Goal: Navigation & Orientation: Find specific page/section

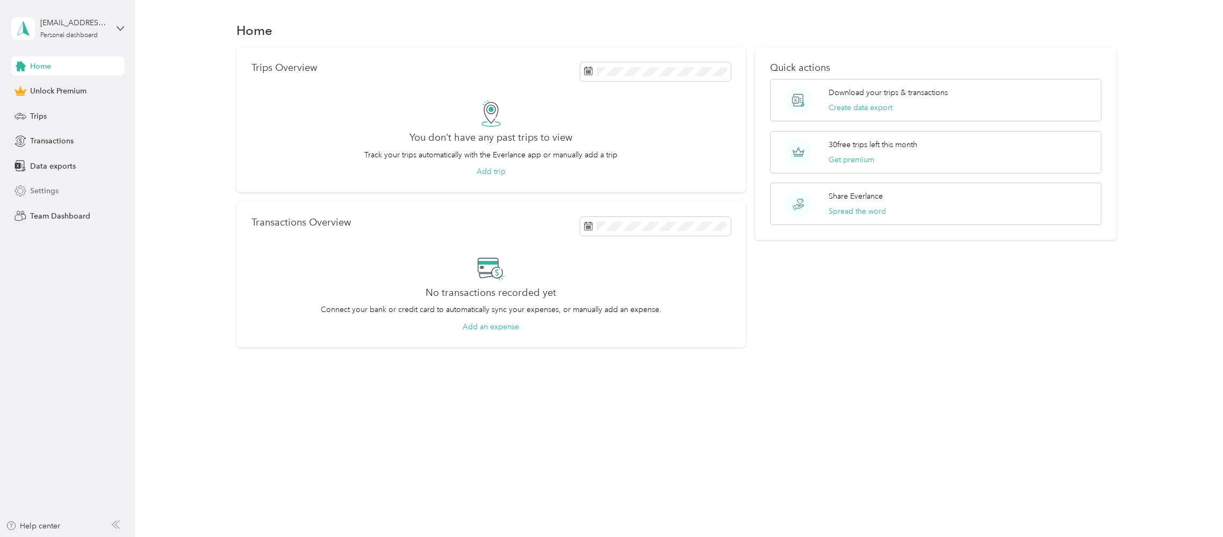
click at [62, 195] on div "Settings" at bounding box center [67, 191] width 113 height 19
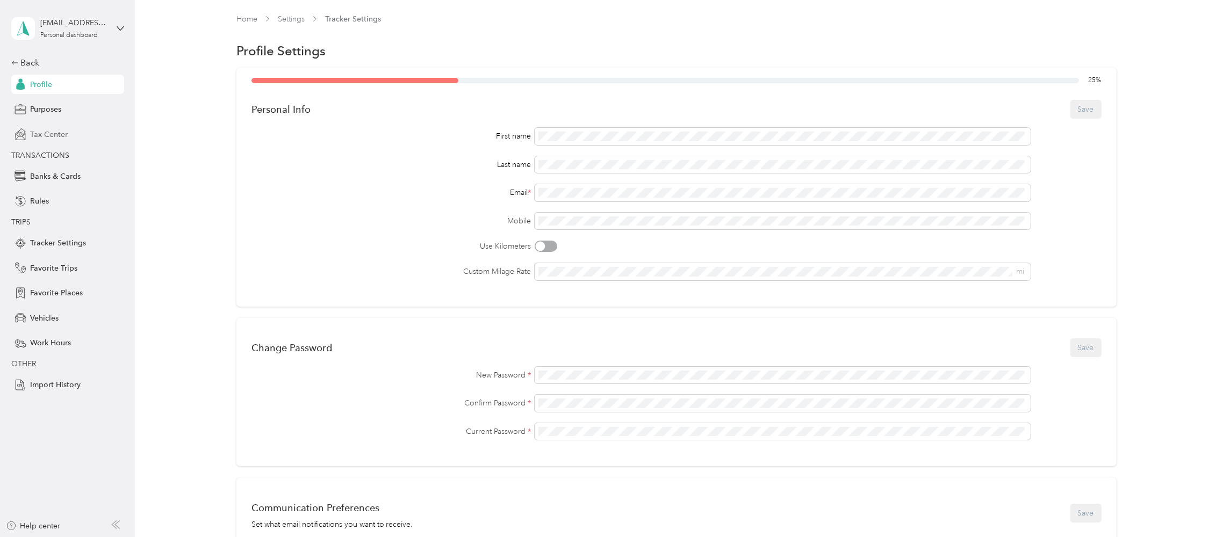
click at [59, 138] on span "Tax Center" at bounding box center [49, 134] width 38 height 11
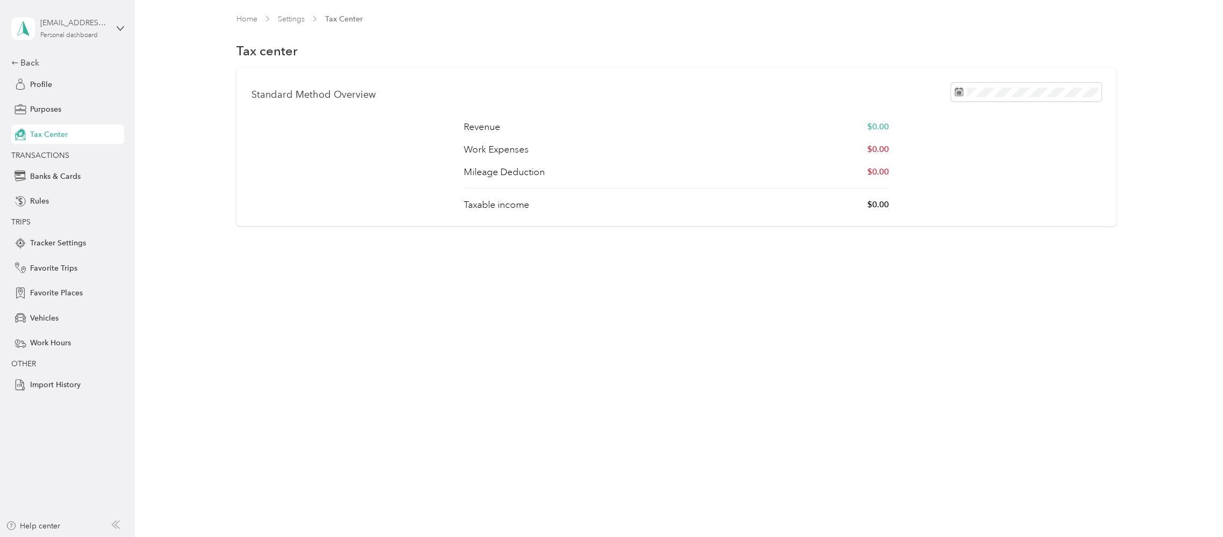
click at [103, 35] on div "devon.nesta@thryv.com Personal dashboard" at bounding box center [73, 27] width 67 height 21
click at [117, 31] on icon at bounding box center [121, 29] width 8 height 8
click at [64, 205] on div "Rules" at bounding box center [67, 201] width 113 height 19
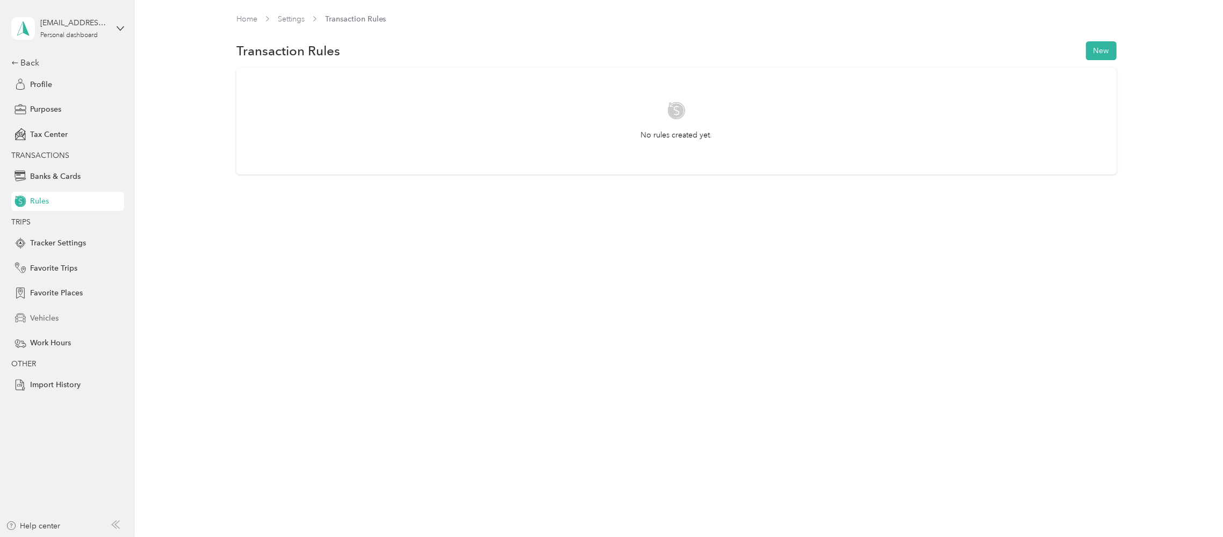
click at [52, 319] on span "Vehicles" at bounding box center [44, 318] width 28 height 11
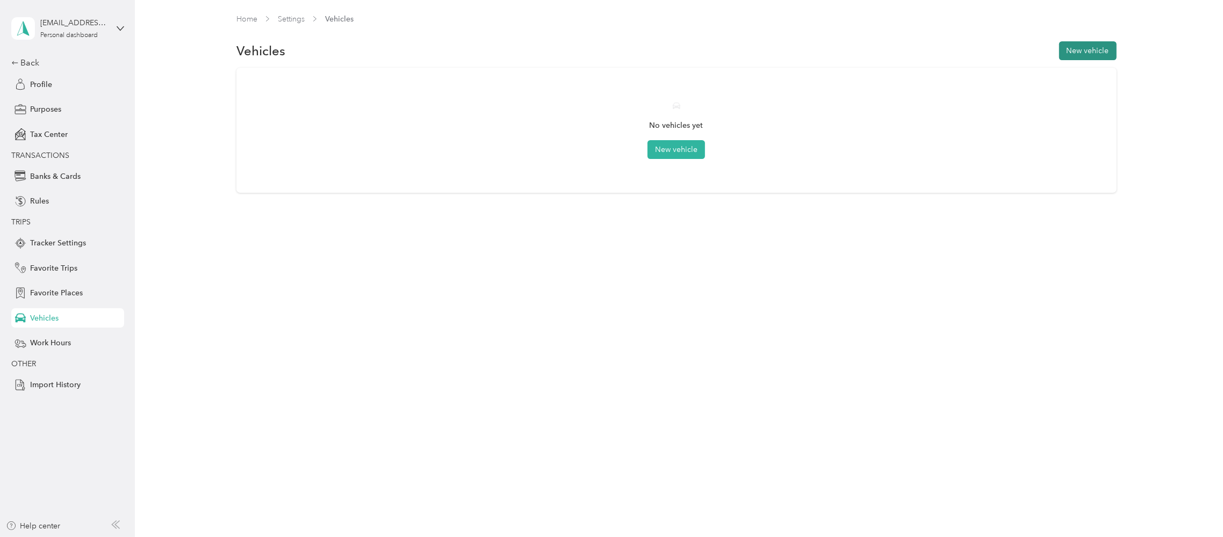
click at [1072, 47] on button "New vehicle" at bounding box center [1087, 50] width 57 height 19
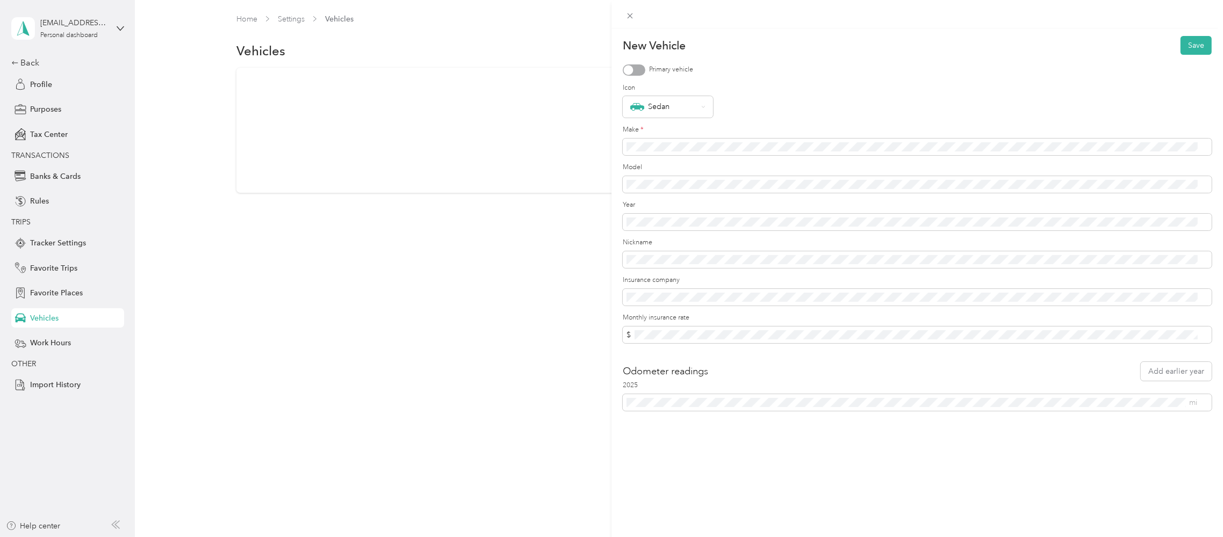
click at [549, 293] on div "New Vehicle Save Primary vehicle Icon Sedan Make * Model Year Nickname Insuranc…" at bounding box center [611, 268] width 1223 height 537
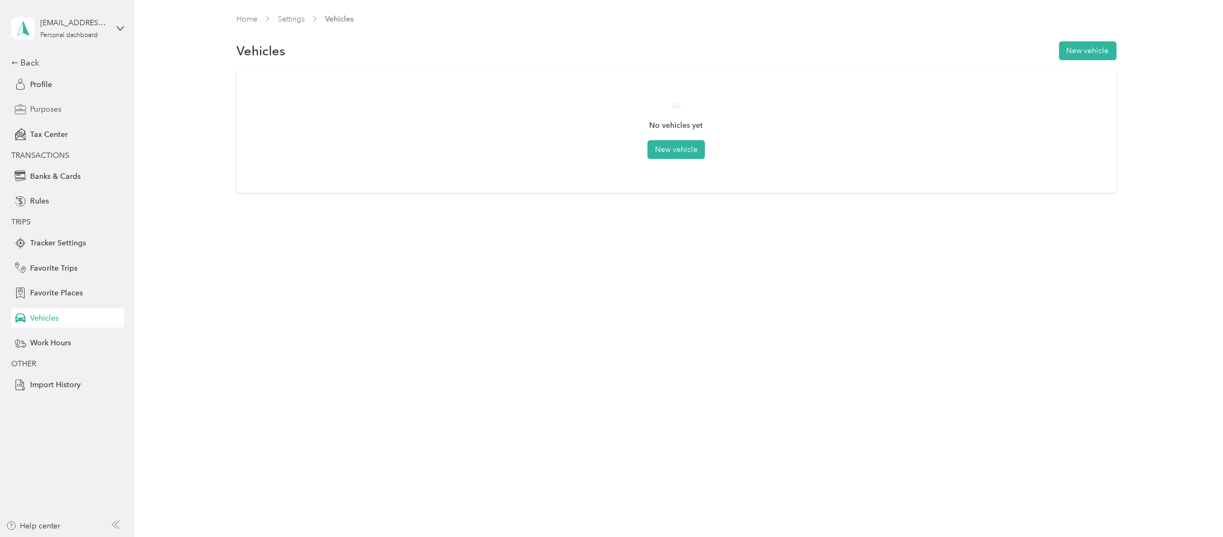
click at [57, 105] on span "Purposes" at bounding box center [45, 109] width 31 height 11
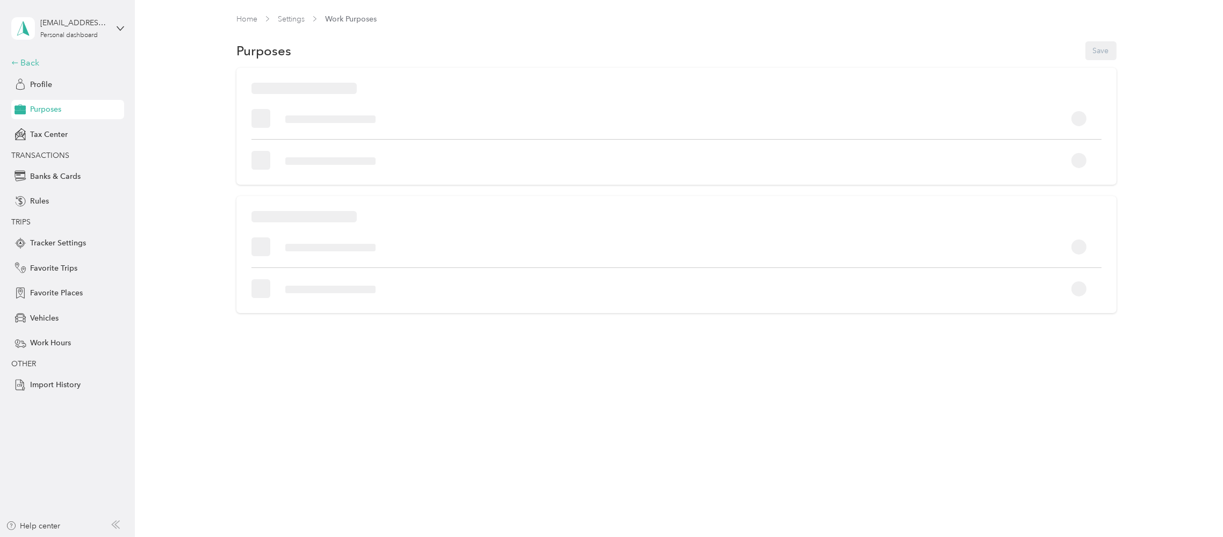
click at [26, 68] on div "Back" at bounding box center [64, 62] width 107 height 13
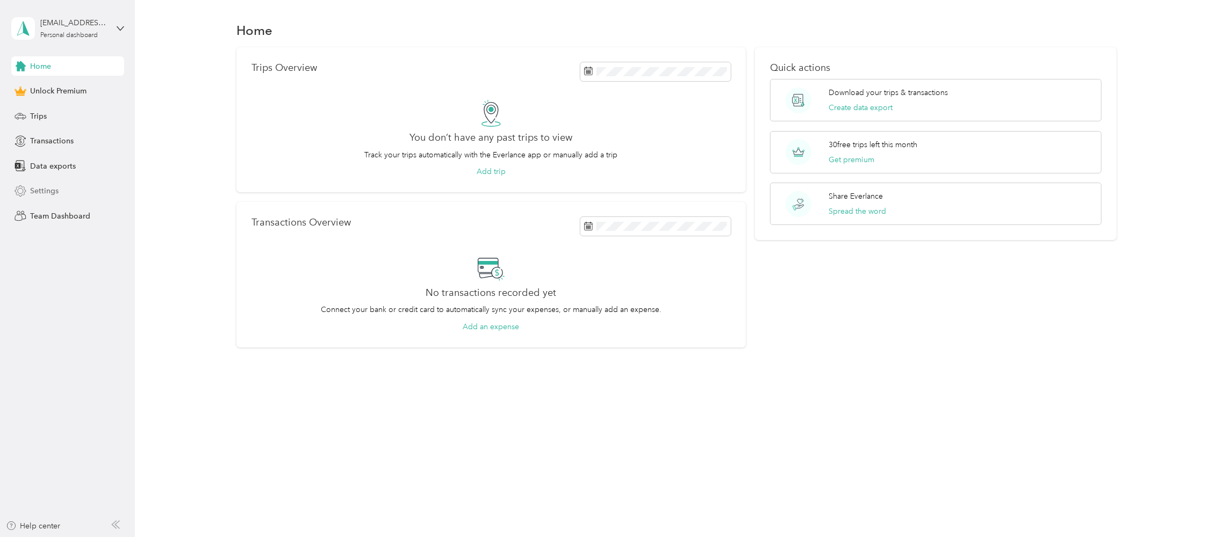
click at [59, 197] on div "Settings" at bounding box center [67, 191] width 113 height 19
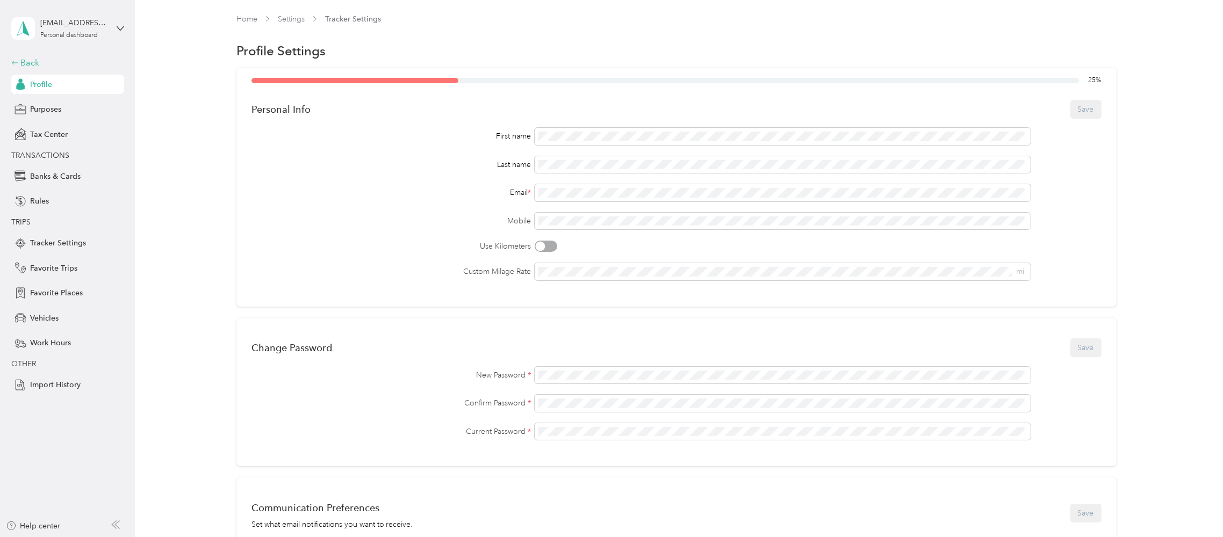
click at [35, 64] on div "Back" at bounding box center [64, 62] width 107 height 13
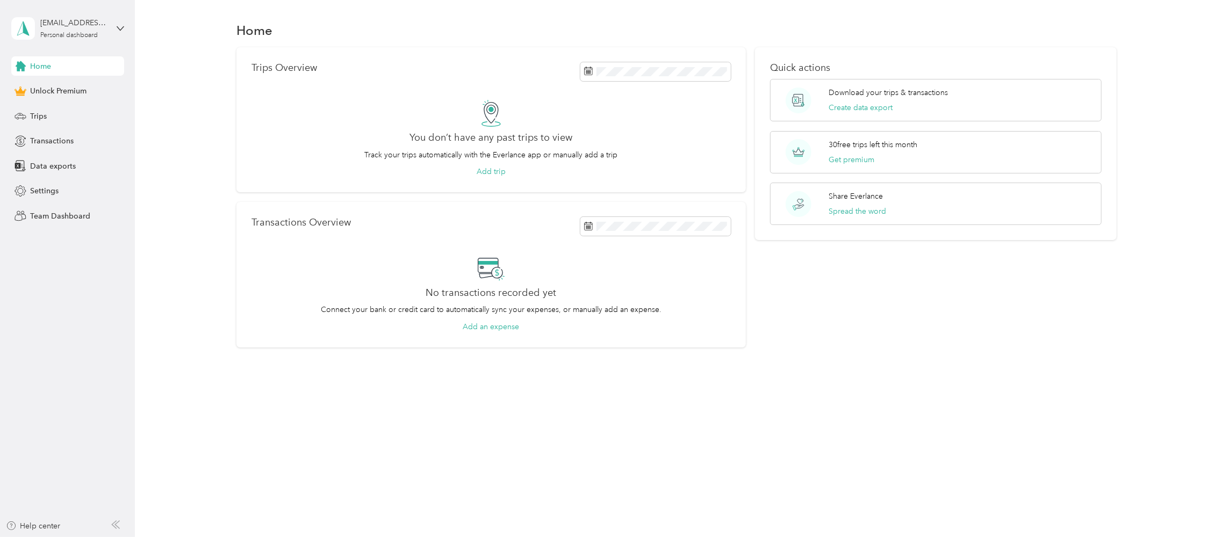
click at [60, 65] on div "Home" at bounding box center [67, 65] width 113 height 19
click at [45, 116] on span "Trips" at bounding box center [38, 116] width 17 height 11
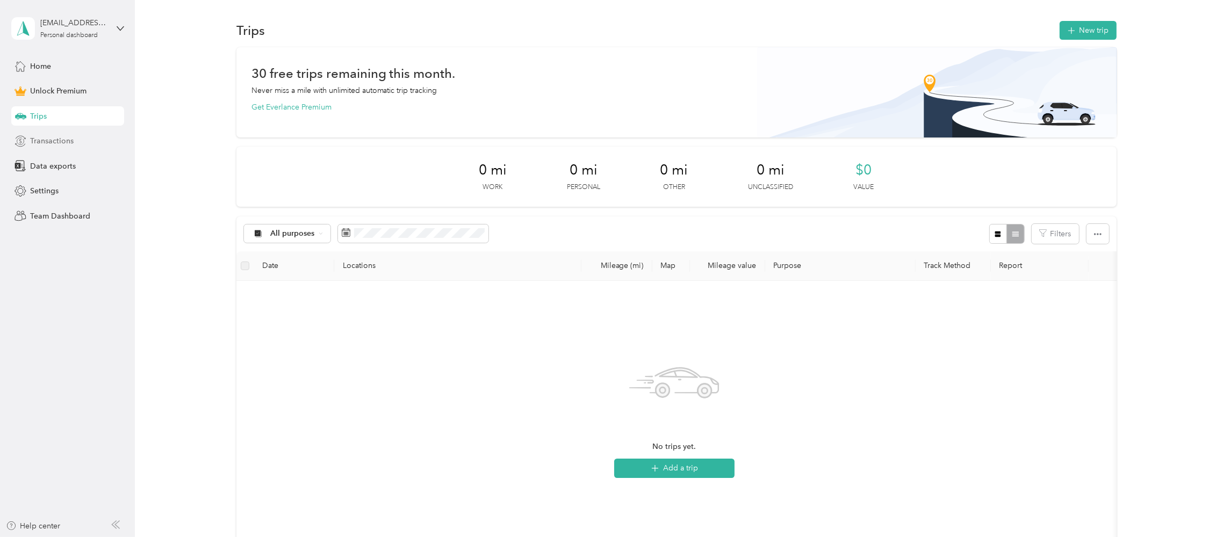
click at [46, 143] on span "Transactions" at bounding box center [52, 140] width 44 height 11
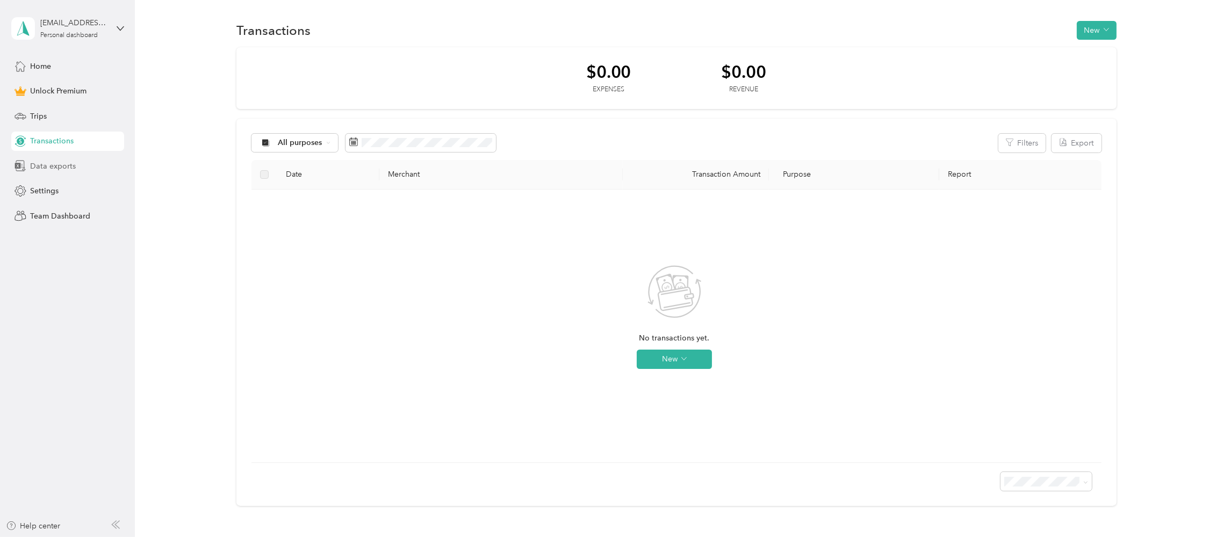
click at [55, 164] on span "Data exports" at bounding box center [53, 166] width 46 height 11
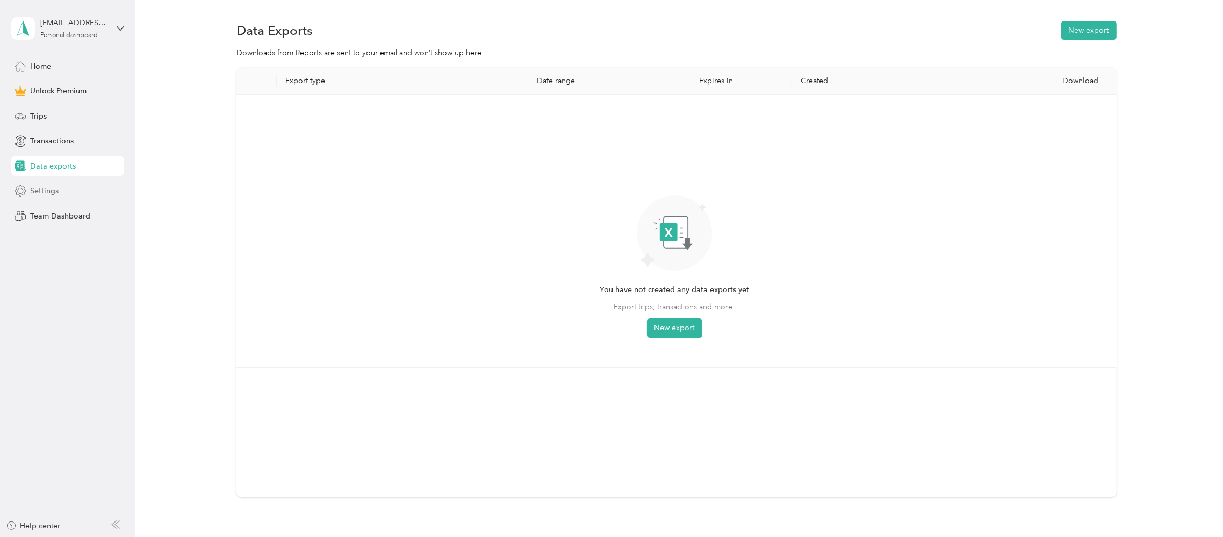
click at [62, 189] on div "Settings" at bounding box center [67, 191] width 113 height 19
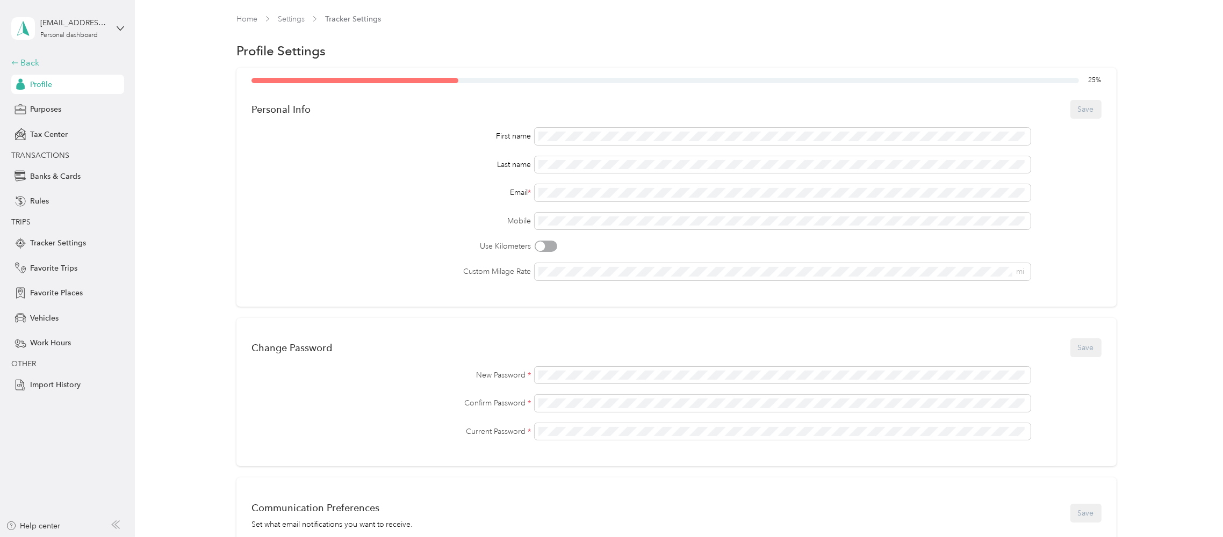
click at [26, 66] on div "Back" at bounding box center [64, 62] width 107 height 13
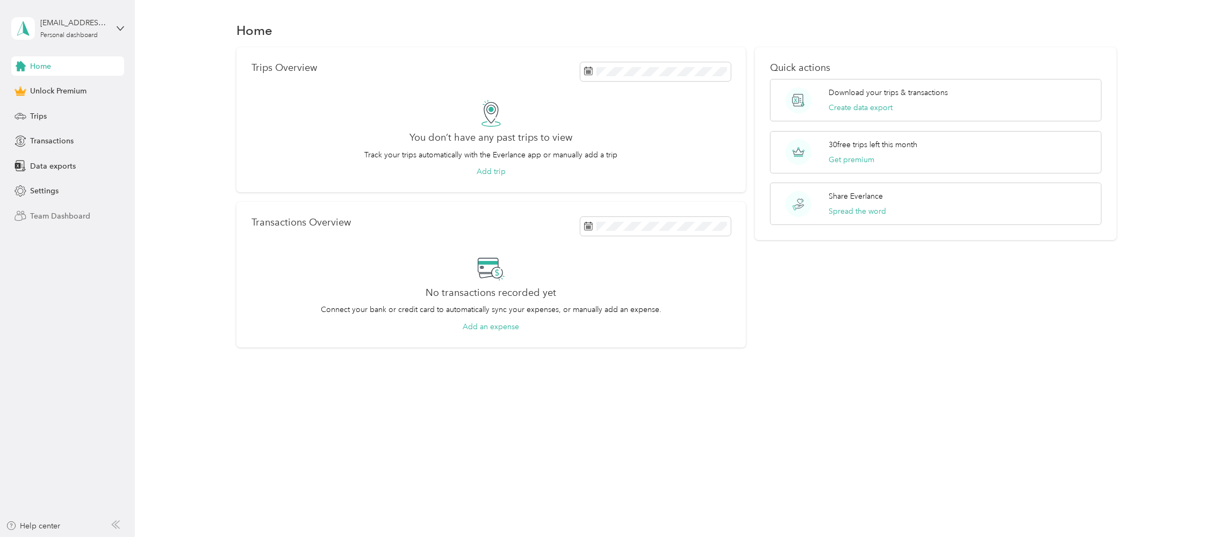
click at [45, 222] on div "Team Dashboard" at bounding box center [67, 215] width 113 height 19
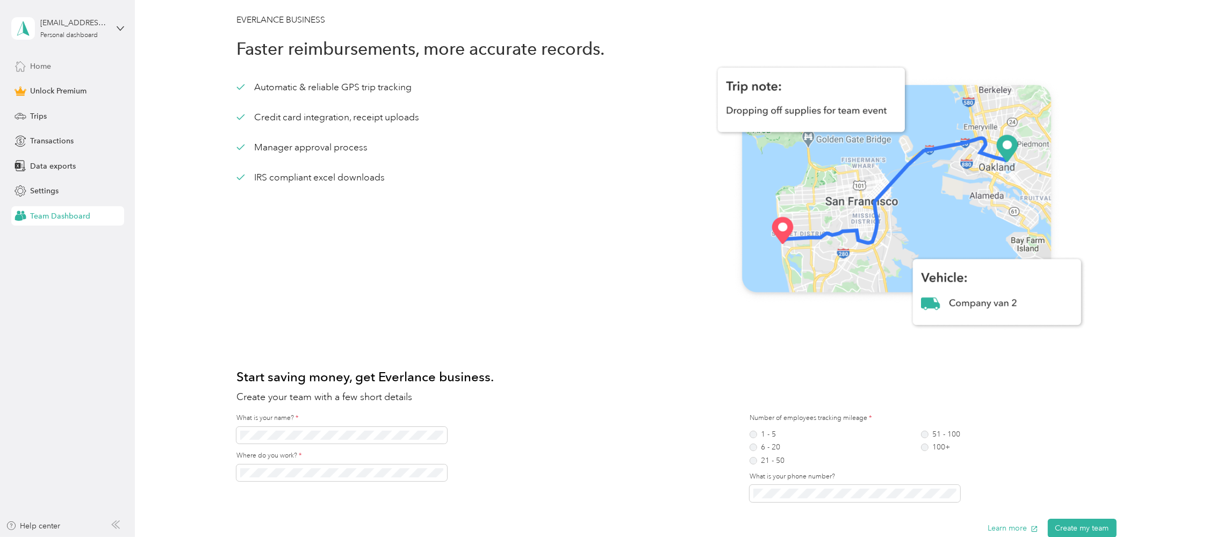
click at [34, 67] on span "Home" at bounding box center [40, 66] width 21 height 11
